Goal: Information Seeking & Learning: Learn about a topic

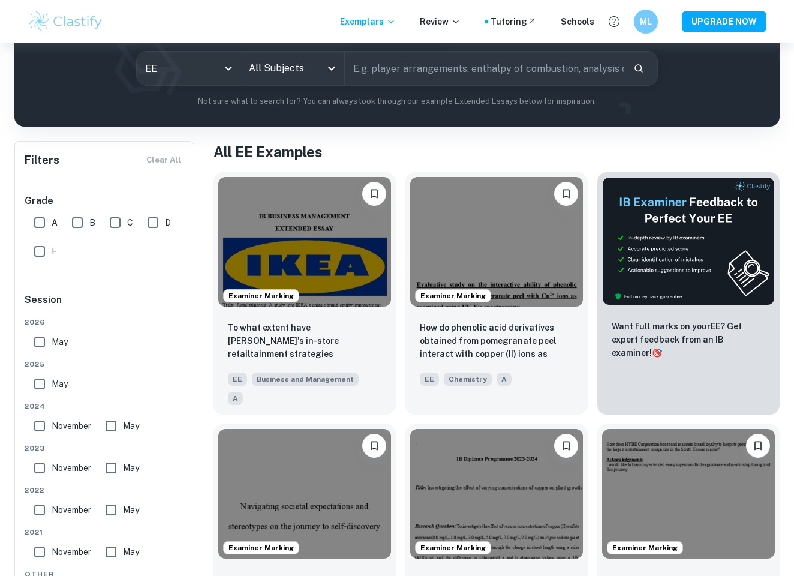
scroll to position [144, 0]
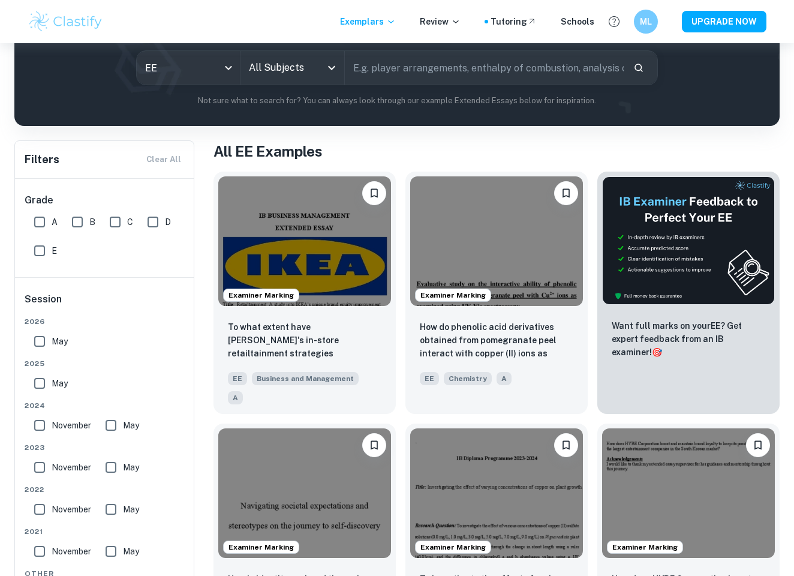
click at [305, 68] on input "All Subjects" at bounding box center [283, 67] width 75 height 23
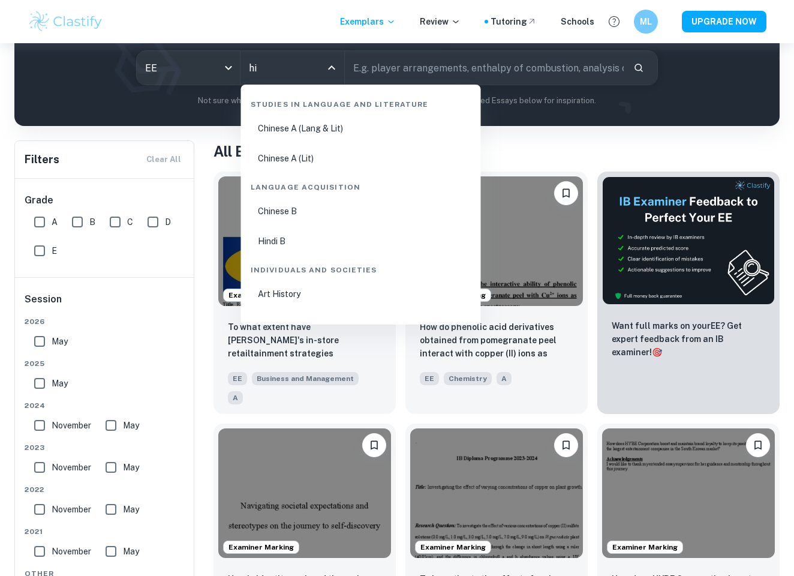
type input "his"
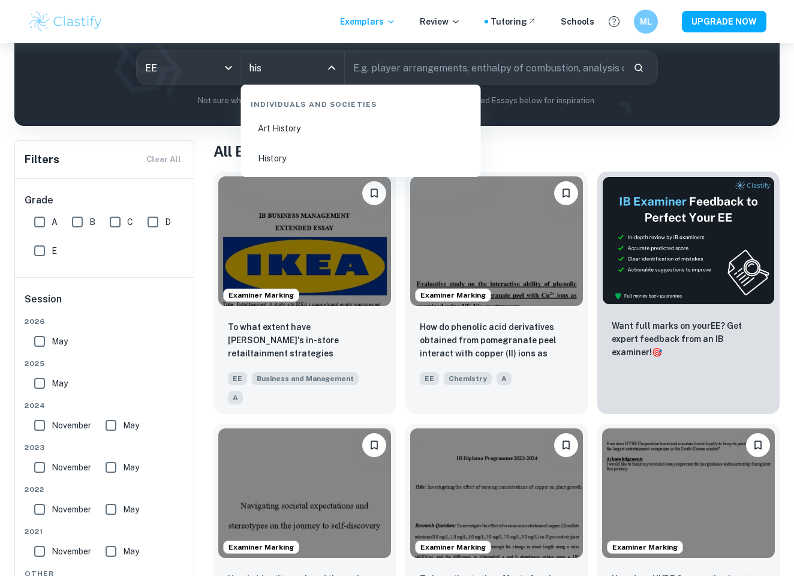
click at [320, 153] on li "History" at bounding box center [361, 159] width 230 height 28
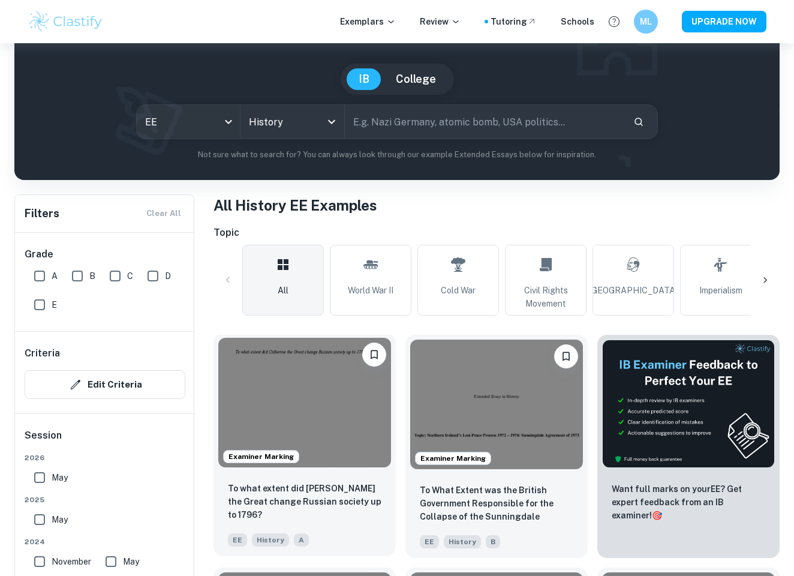
scroll to position [90, 0]
click at [330, 428] on img at bounding box center [304, 403] width 173 height 130
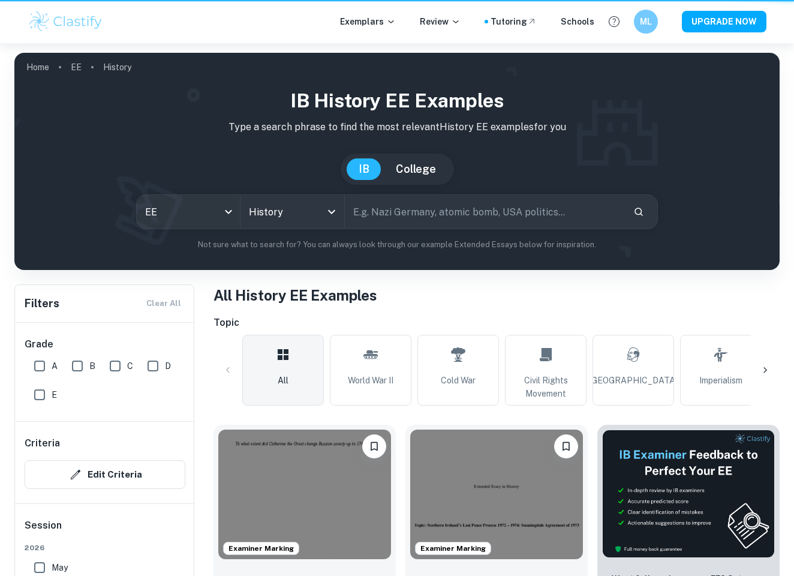
scroll to position [90, 0]
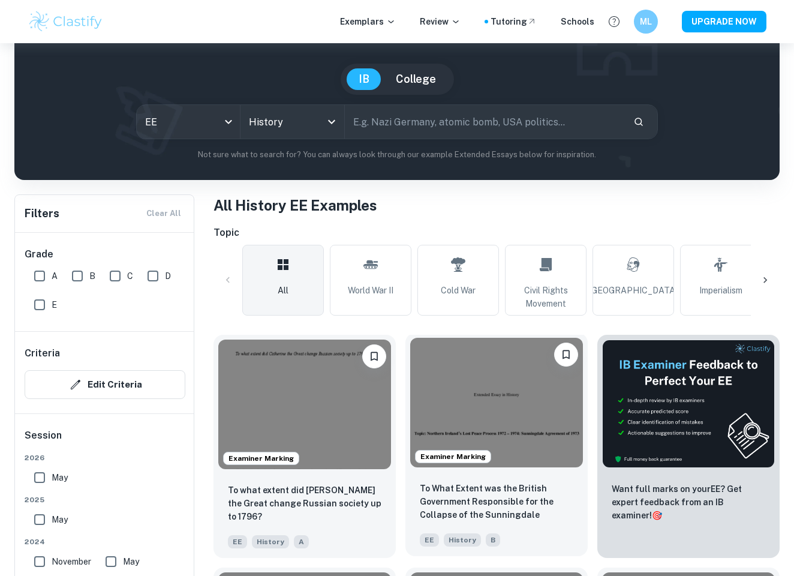
click at [539, 401] on img at bounding box center [496, 403] width 173 height 130
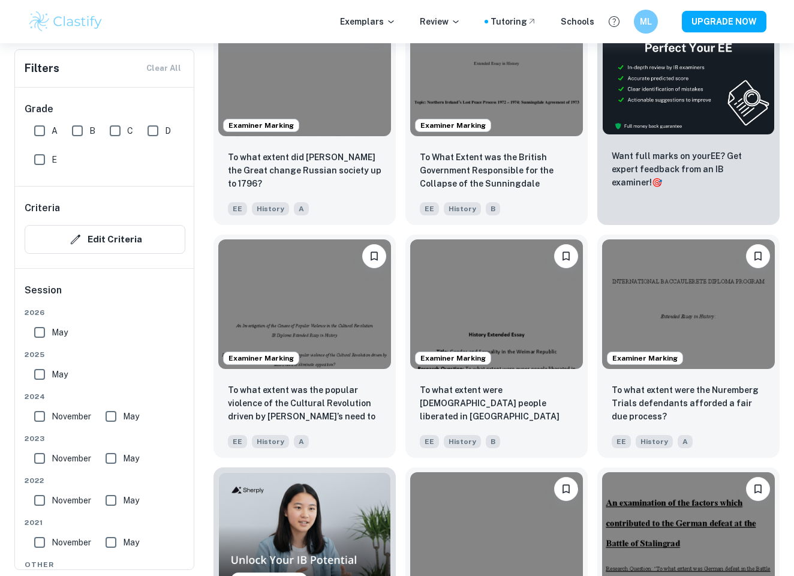
scroll to position [437, 0]
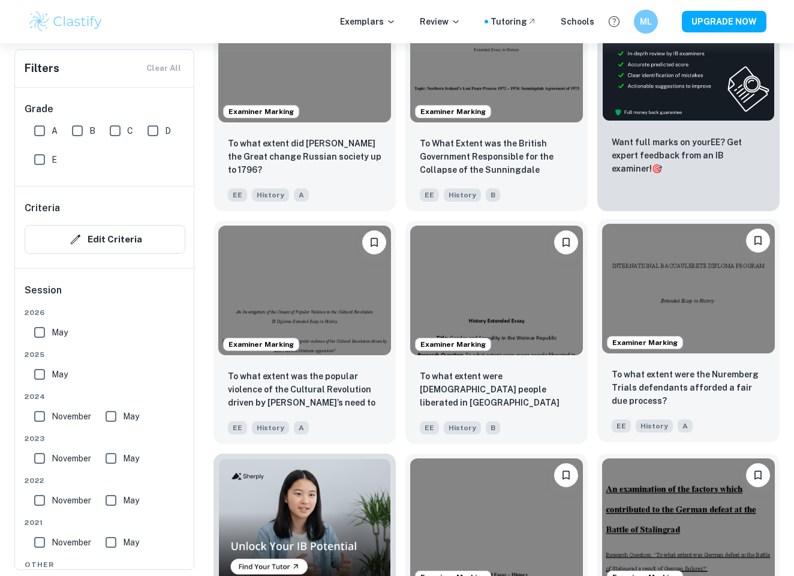
click at [707, 320] on img at bounding box center [688, 289] width 173 height 130
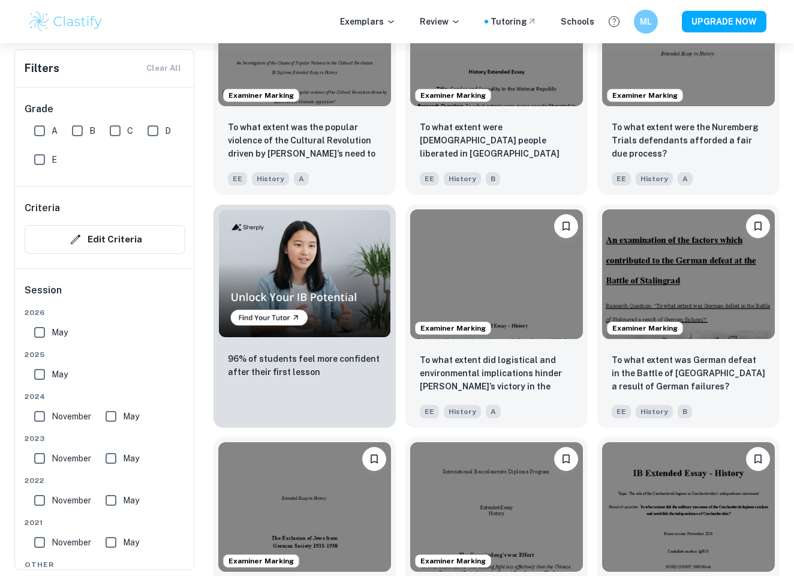
scroll to position [706, 0]
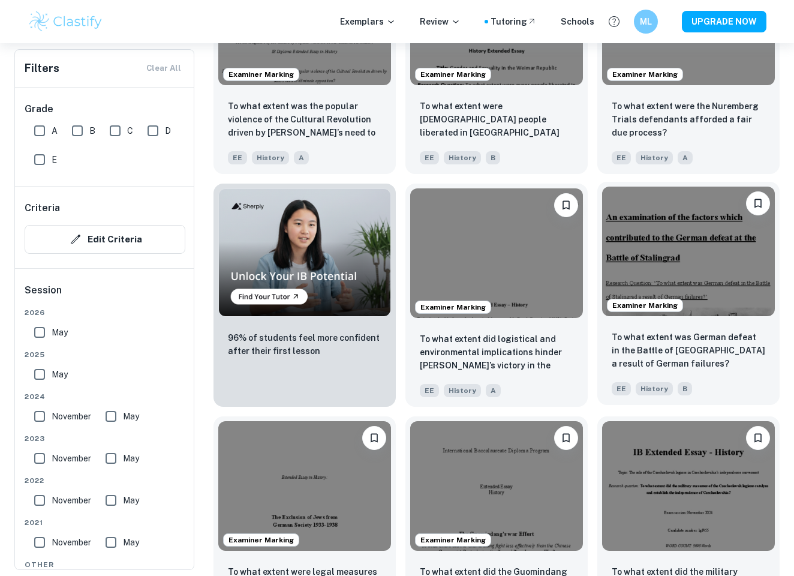
click at [662, 258] on img at bounding box center [688, 252] width 173 height 130
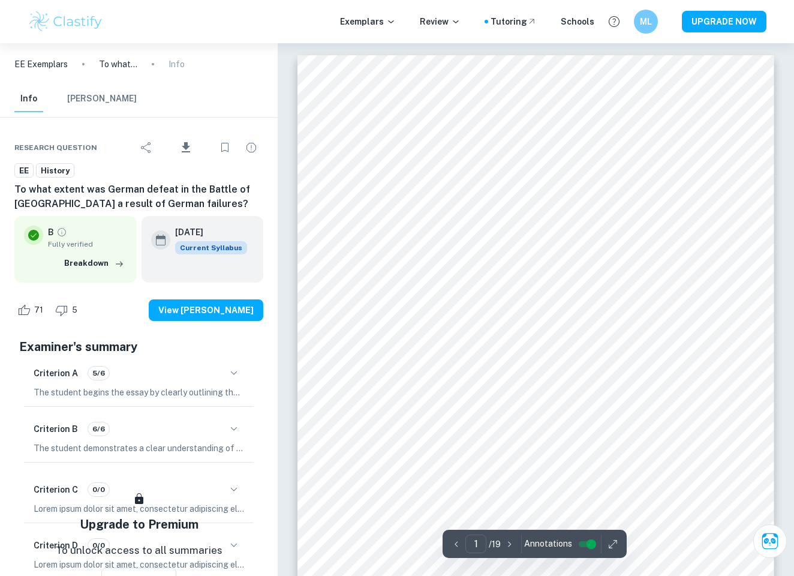
scroll to position [95, 0]
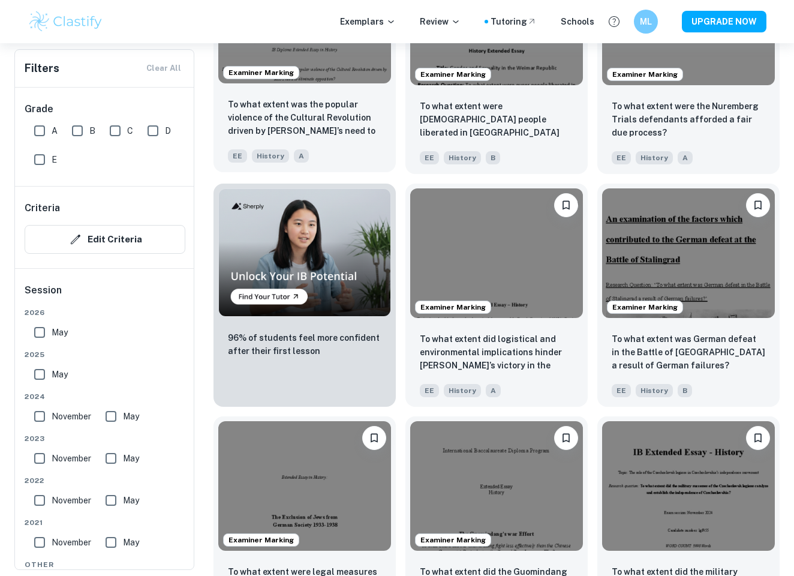
scroll to position [1212, 0]
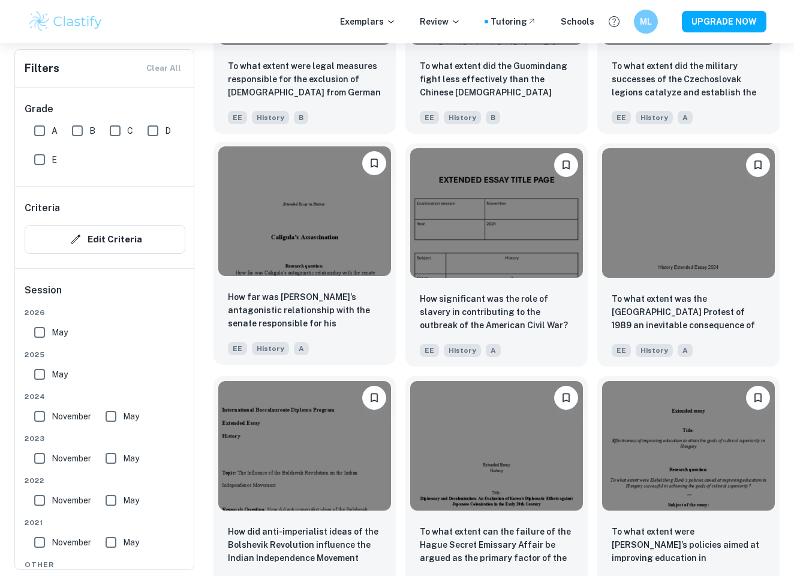
click at [315, 211] on img at bounding box center [304, 211] width 173 height 130
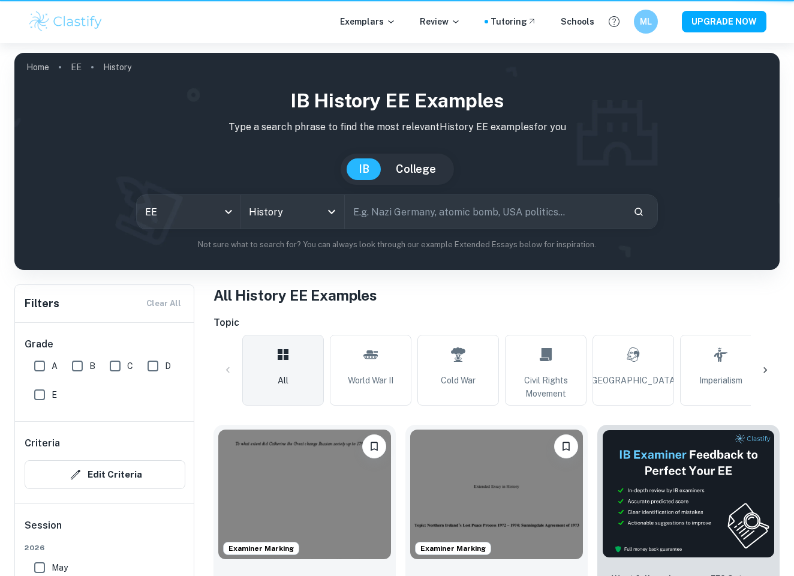
scroll to position [1212, 0]
